Goal: Book appointment/travel/reservation

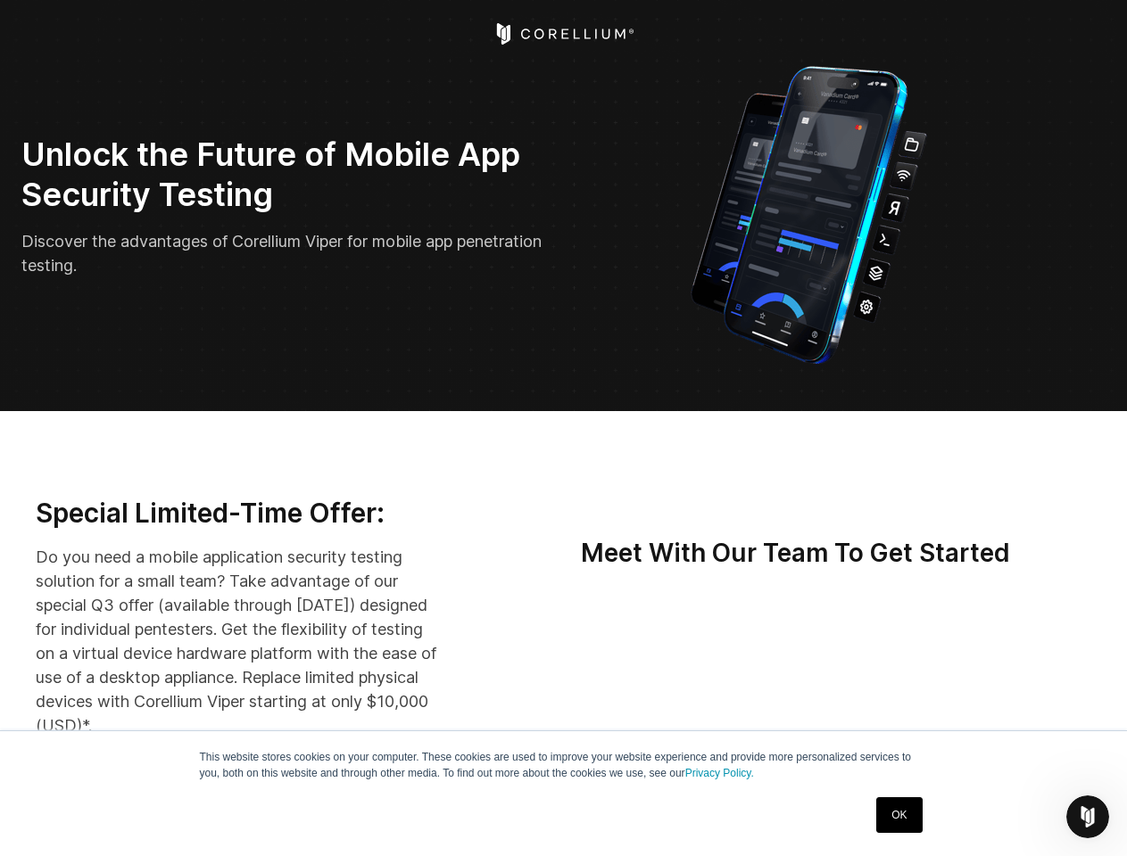
click at [1087, 817] on icon "Open Intercom Messenger" at bounding box center [1087, 817] width 29 height 29
